Goal: Transaction & Acquisition: Purchase product/service

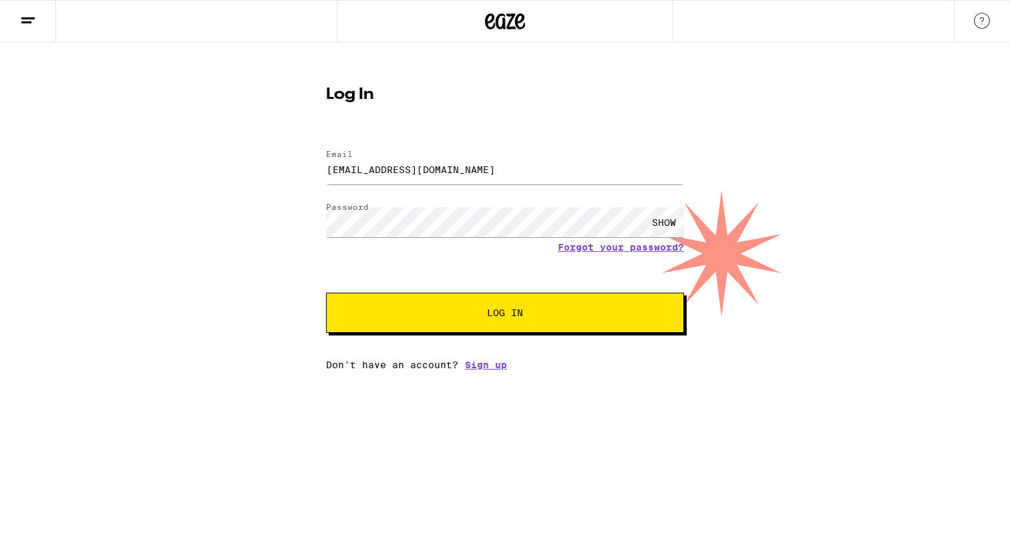
click at [433, 329] on button "Log In" at bounding box center [505, 312] width 358 height 40
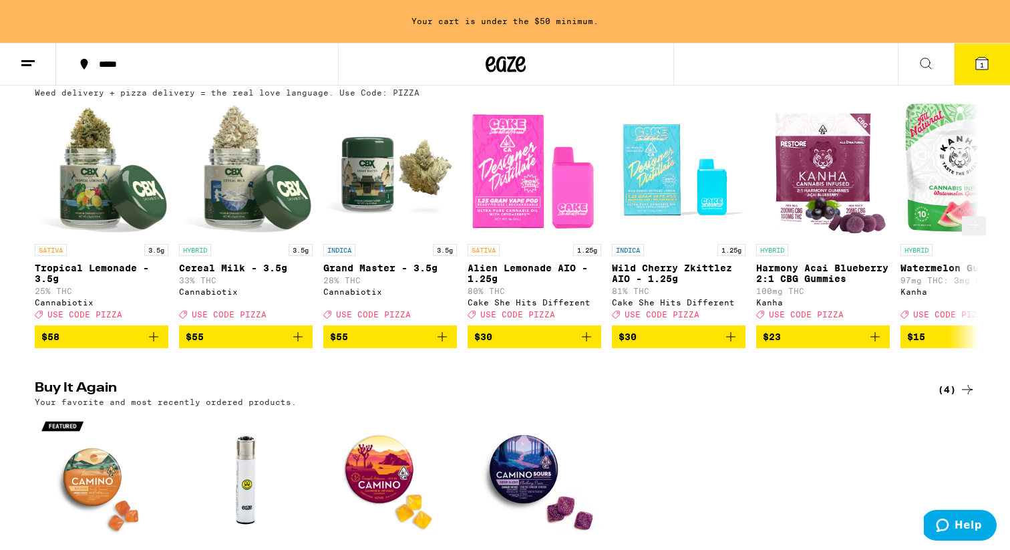
scroll to position [166, 0]
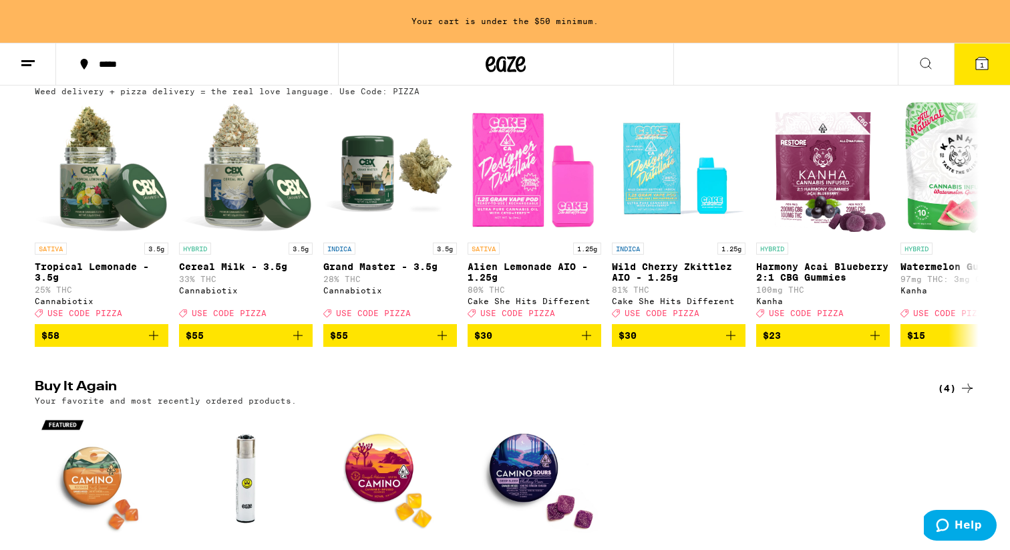
click at [979, 70] on icon at bounding box center [982, 63] width 16 height 16
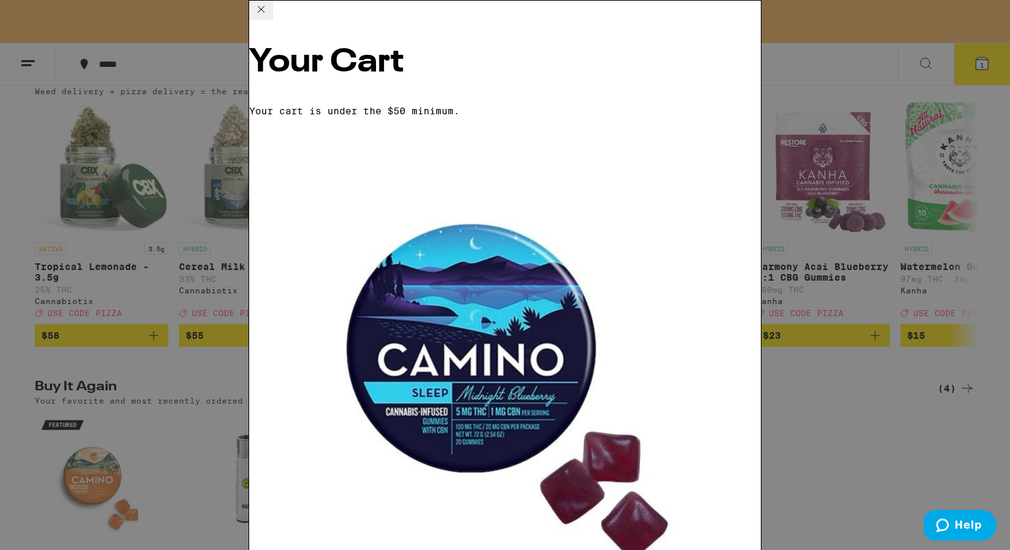
click at [269, 17] on icon at bounding box center [261, 9] width 16 height 16
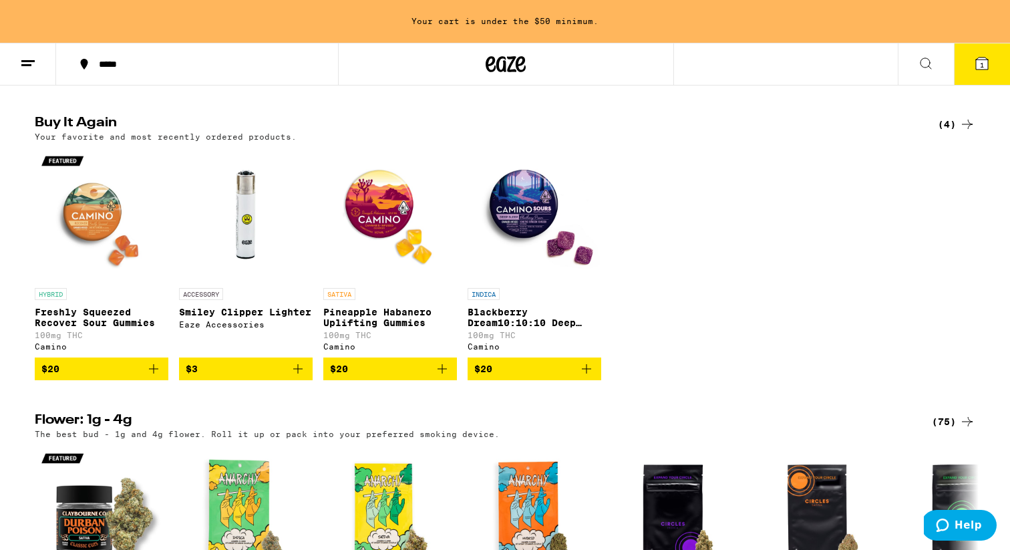
scroll to position [441, 0]
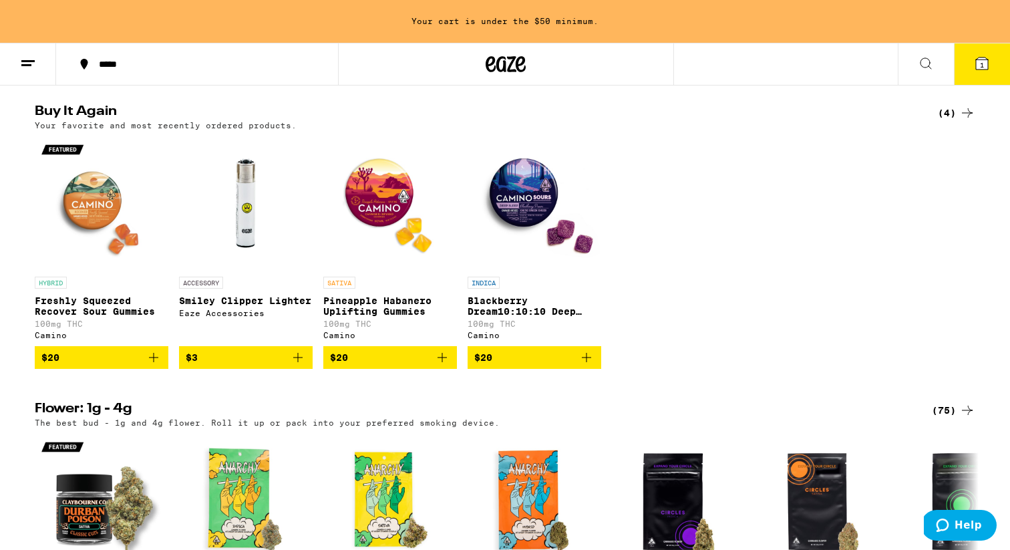
click at [441, 365] on icon "Add to bag" at bounding box center [442, 357] width 16 height 16
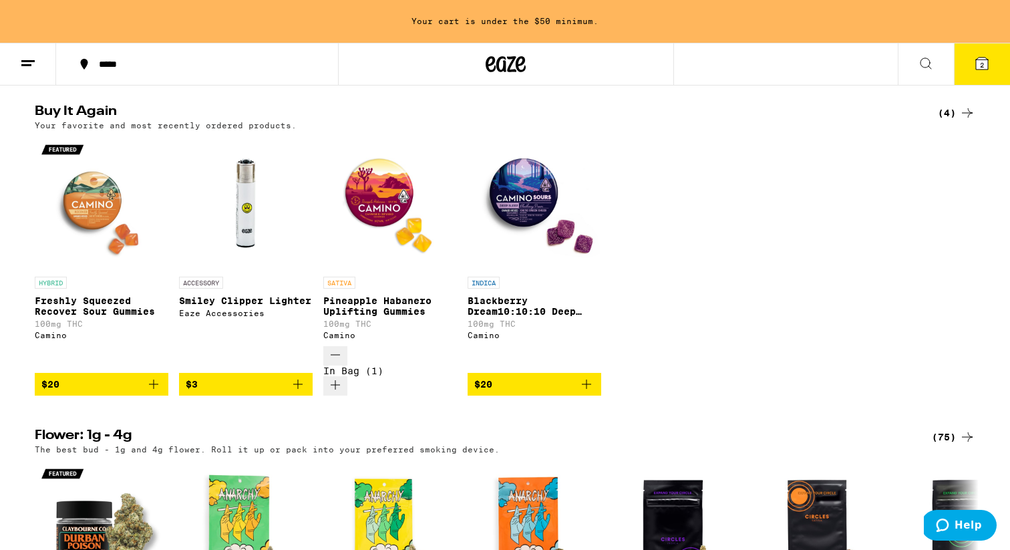
click at [343, 378] on icon "Increment" at bounding box center [335, 385] width 16 height 16
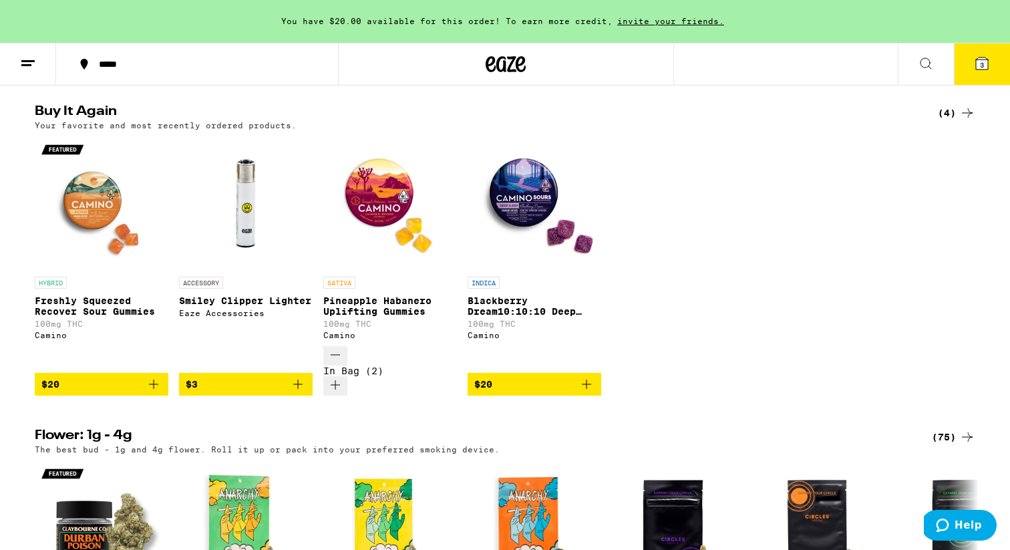
click at [983, 63] on span "3" at bounding box center [982, 65] width 4 height 8
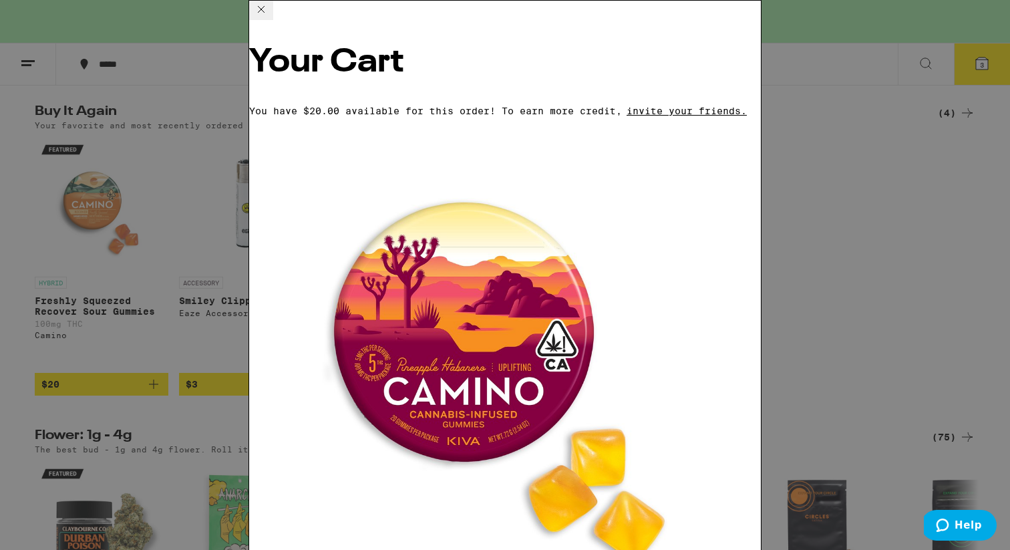
scroll to position [132, 0]
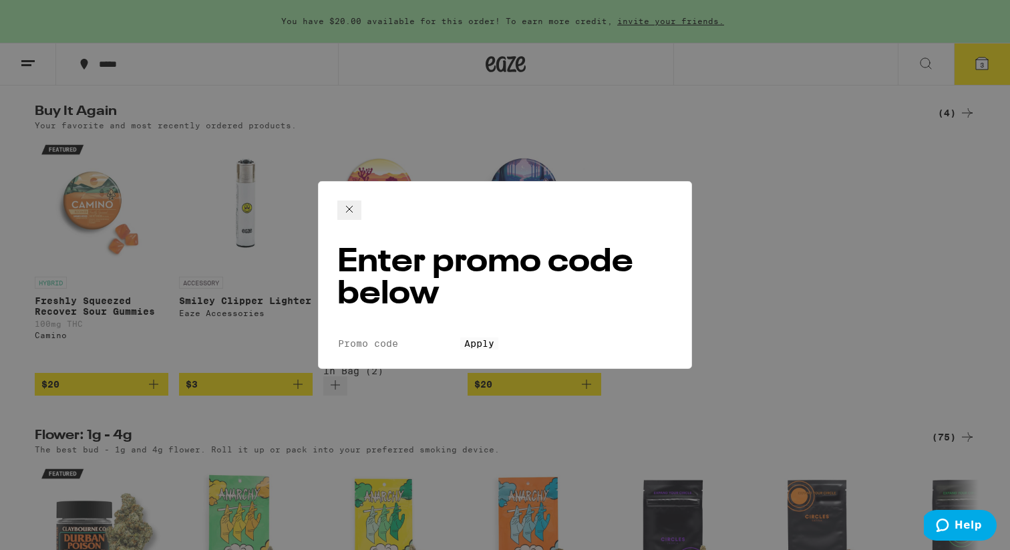
click at [357, 207] on icon at bounding box center [349, 209] width 16 height 16
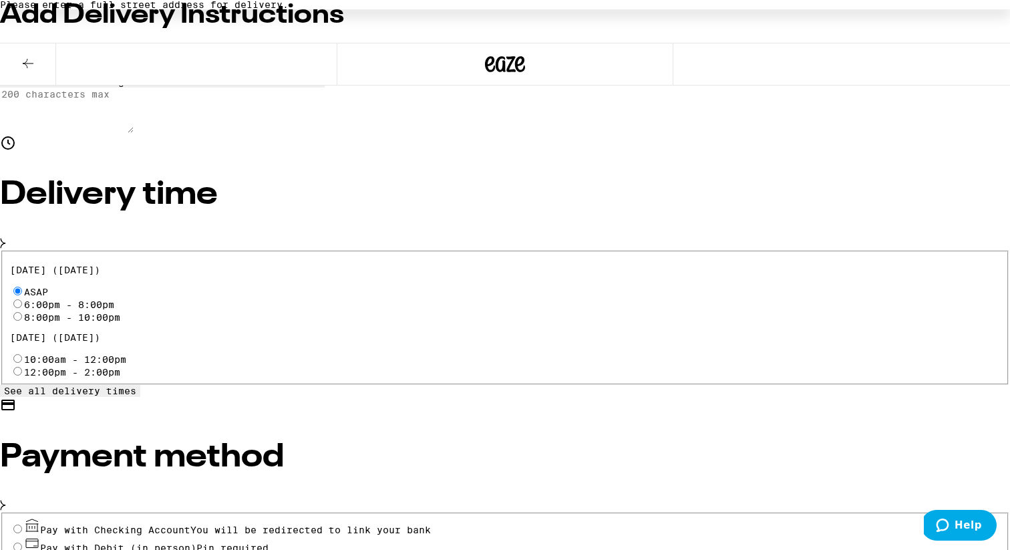
scroll to position [399, 0]
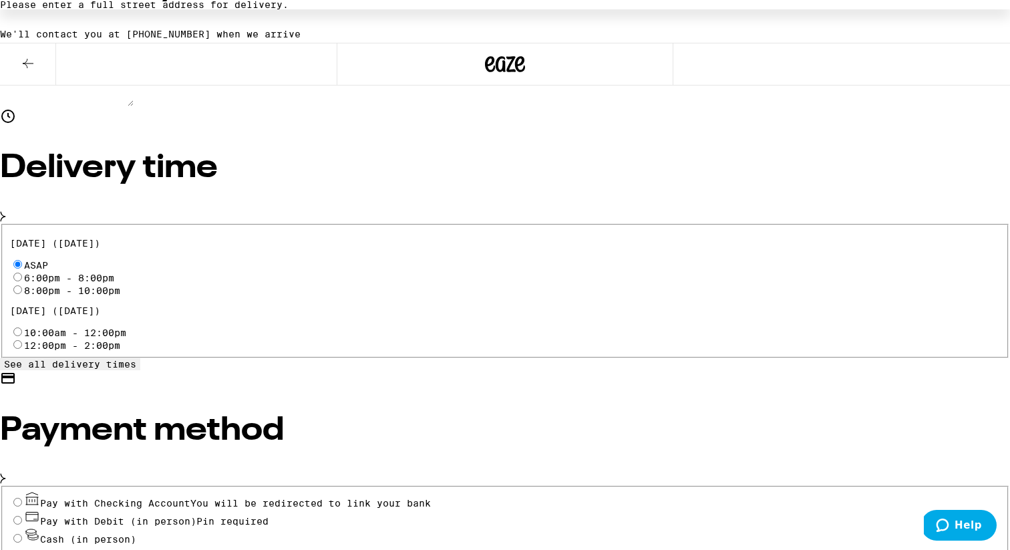
click at [22, 533] on input "Cash (in person)" at bounding box center [17, 537] width 9 height 9
radio input "true"
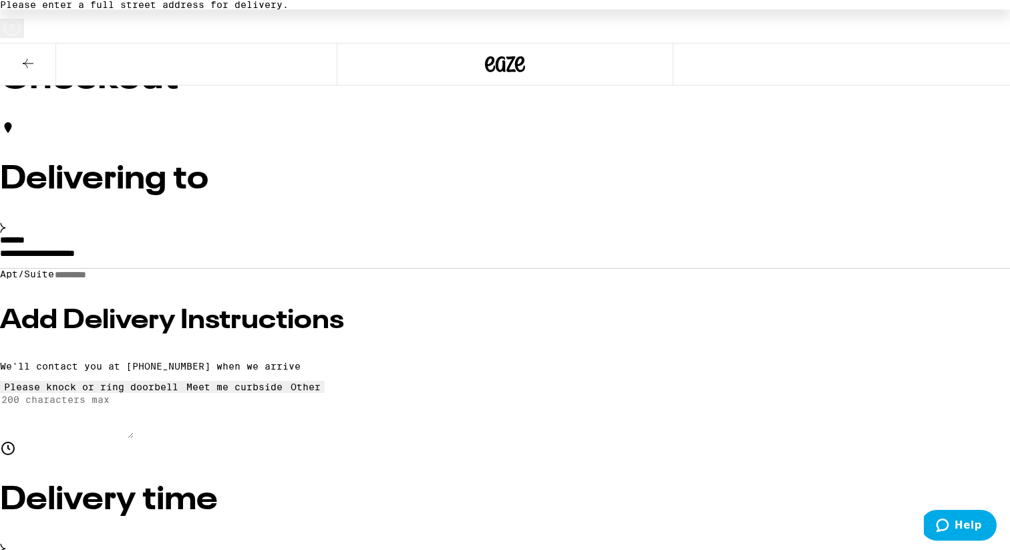
scroll to position [0, 0]
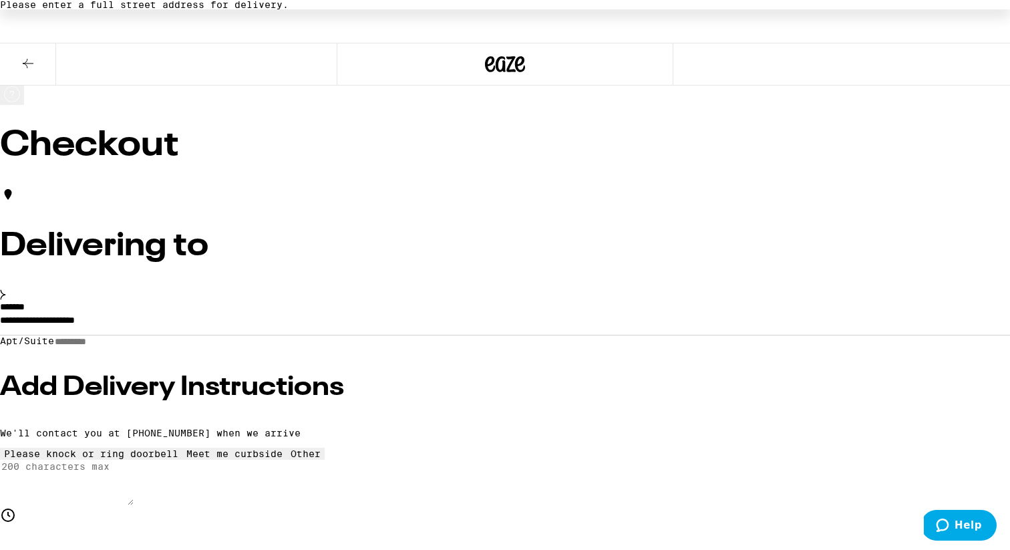
click at [242, 312] on input "**********" at bounding box center [505, 323] width 1010 height 23
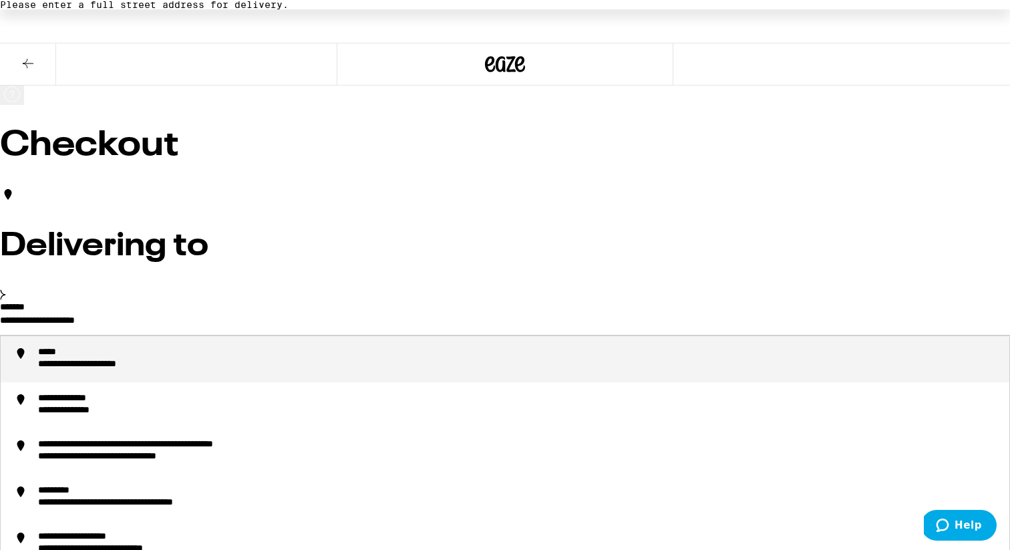
click at [186, 312] on input "**********" at bounding box center [505, 323] width 1010 height 23
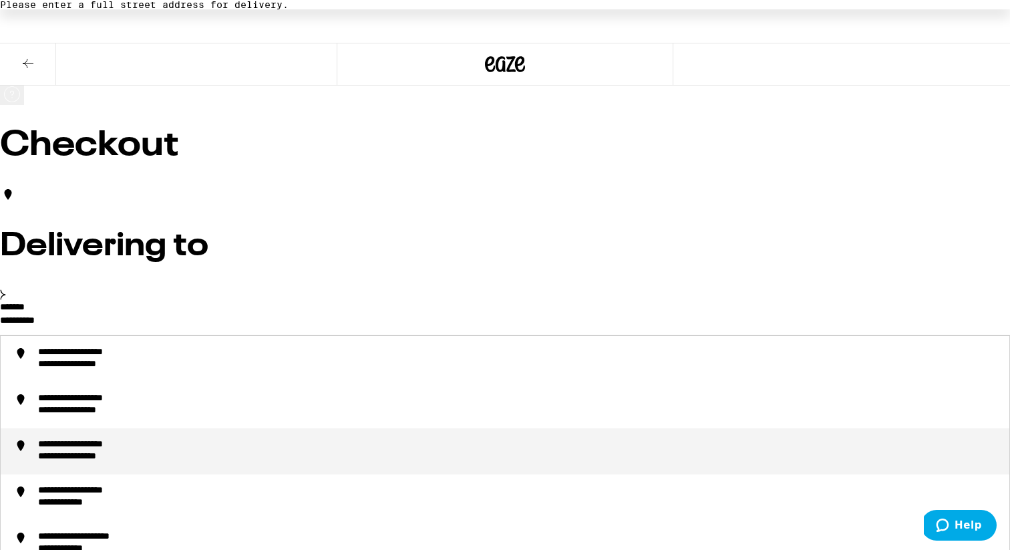
click at [297, 447] on div "**********" at bounding box center [518, 451] width 960 height 25
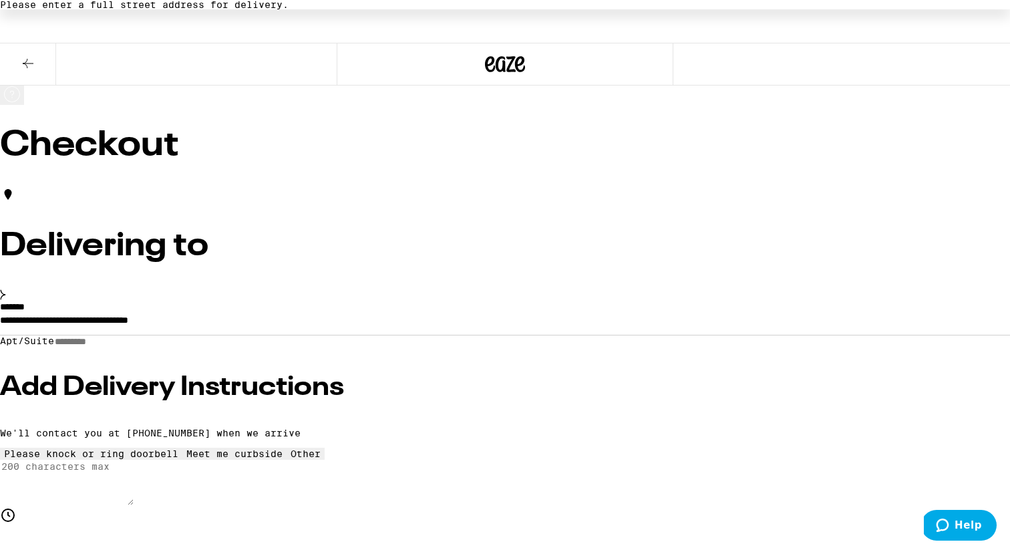
type input "**********"
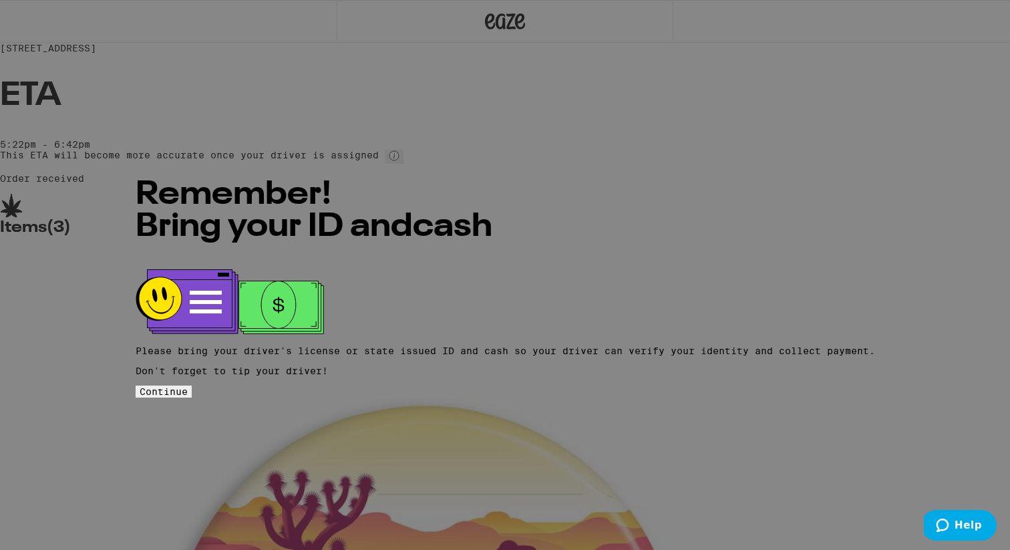
click at [192, 385] on button "Continue" at bounding box center [164, 391] width 56 height 12
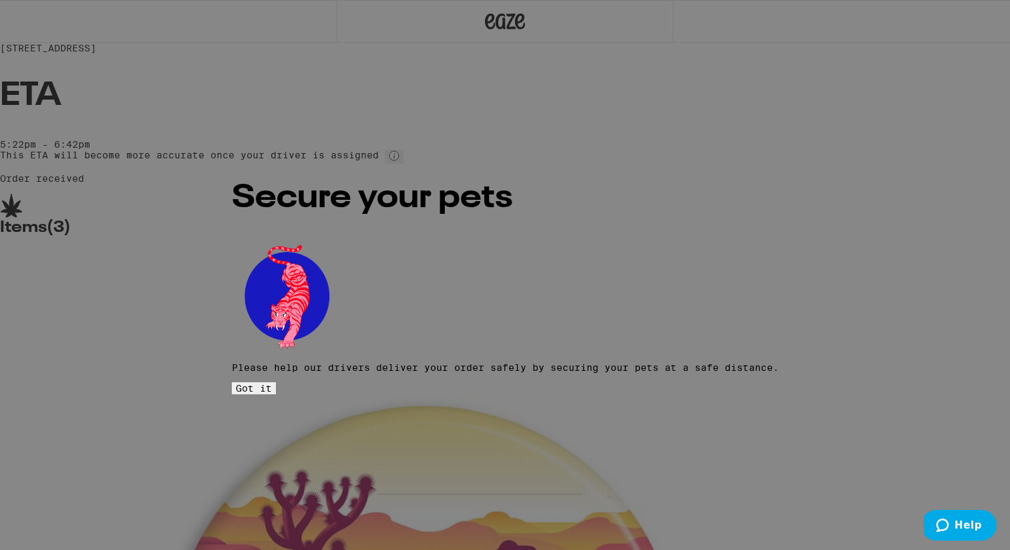
click at [276, 382] on button "Got it" at bounding box center [254, 388] width 44 height 12
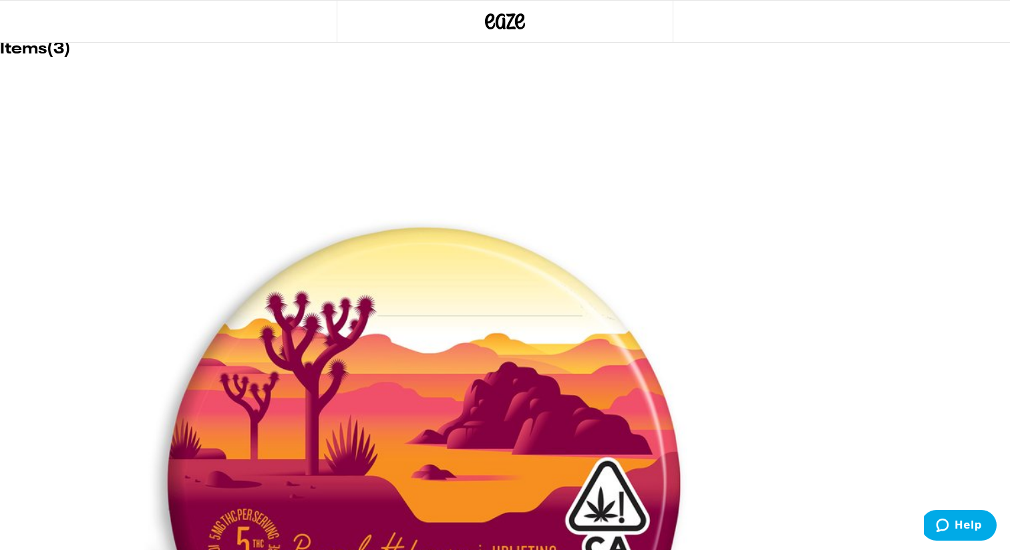
scroll to position [182, 0]
